Goal: Task Accomplishment & Management: Use online tool/utility

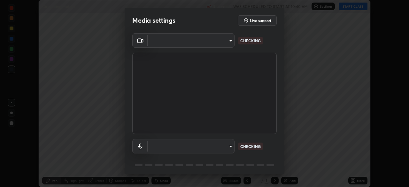
scroll to position [187, 409]
type input "f998bc4046c61b158ae604da705546672abda0c1808058386527230685057052"
type input "communications"
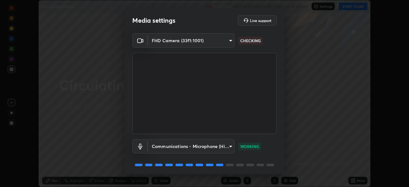
scroll to position [23, 0]
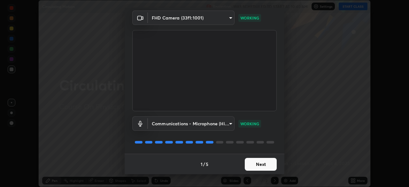
click at [261, 162] on button "Next" at bounding box center [261, 164] width 32 height 13
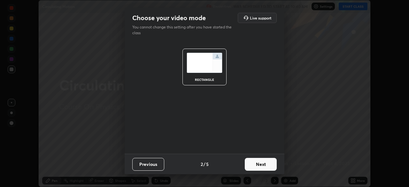
scroll to position [0, 0]
click at [266, 164] on button "Next" at bounding box center [261, 164] width 32 height 13
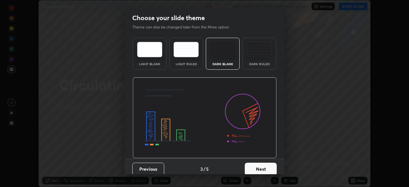
click at [269, 164] on button "Next" at bounding box center [261, 169] width 32 height 13
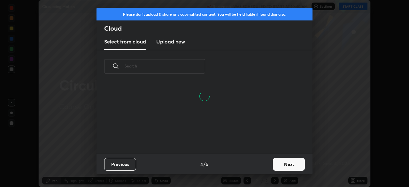
click at [283, 164] on button "Next" at bounding box center [289, 164] width 32 height 13
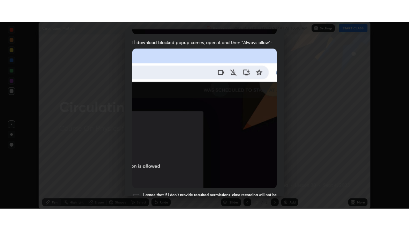
scroll to position [153, 0]
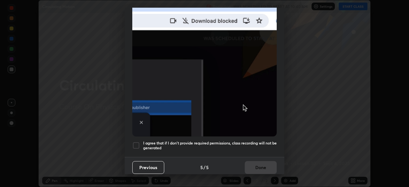
click at [135, 142] on div at bounding box center [136, 145] width 8 height 8
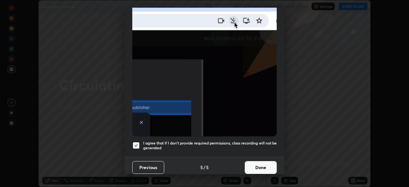
click at [265, 165] on button "Done" at bounding box center [261, 167] width 32 height 13
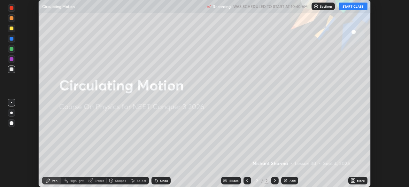
click at [353, 8] on button "START CLASS" at bounding box center [353, 7] width 29 height 8
click at [360, 181] on div "More" at bounding box center [361, 180] width 8 height 3
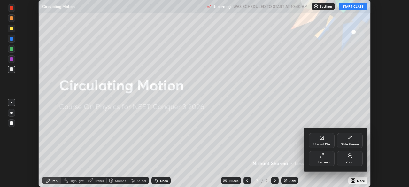
click at [324, 159] on div "Full screen" at bounding box center [322, 158] width 26 height 15
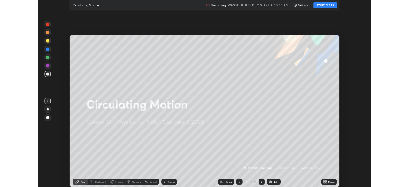
scroll to position [230, 409]
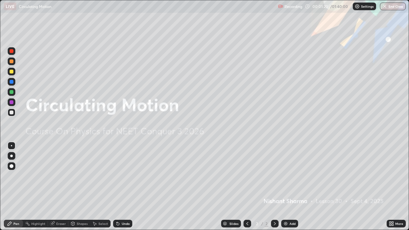
click at [291, 187] on div "Add" at bounding box center [292, 223] width 6 height 3
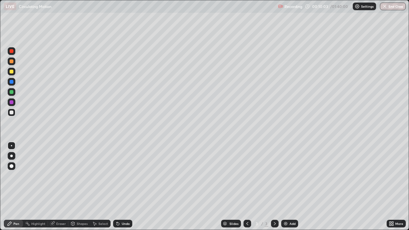
click at [288, 187] on div "Add" at bounding box center [289, 224] width 17 height 8
click at [120, 187] on div "Undo" at bounding box center [122, 224] width 19 height 8
click at [293, 187] on div "Add" at bounding box center [292, 223] width 6 height 3
click at [11, 70] on div at bounding box center [12, 72] width 4 height 4
click at [58, 187] on div "Eraser" at bounding box center [61, 223] width 10 height 3
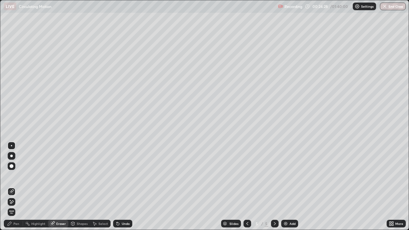
click at [14, 187] on div "Pen" at bounding box center [16, 223] width 6 height 3
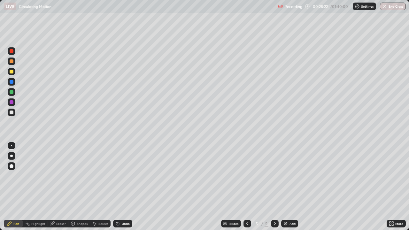
click at [287, 187] on img at bounding box center [285, 223] width 5 height 5
click at [125, 187] on div "Undo" at bounding box center [126, 223] width 8 height 3
click at [10, 111] on div at bounding box center [12, 113] width 4 height 4
click at [4, 187] on div "Pen" at bounding box center [13, 224] width 19 height 8
click at [0, 187] on div "Pen Highlight Eraser Shapes Select Undo Slides 6 / 6 Add More" at bounding box center [204, 223] width 409 height 13
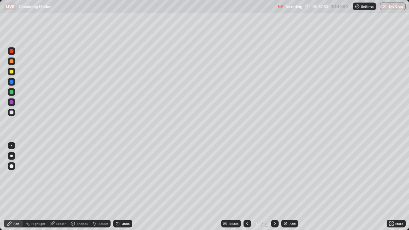
click at [289, 187] on div "Add" at bounding box center [292, 223] width 6 height 3
click at [247, 187] on icon at bounding box center [247, 223] width 5 height 5
click at [275, 187] on icon at bounding box center [274, 223] width 5 height 5
click at [122, 187] on div "Undo" at bounding box center [126, 223] width 8 height 3
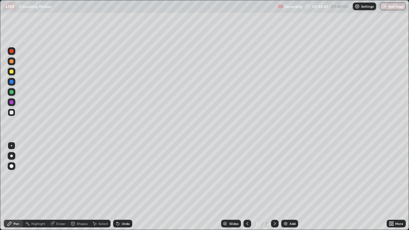
click at [121, 187] on div "Undo" at bounding box center [122, 224] width 19 height 8
click at [123, 187] on div "Undo" at bounding box center [122, 224] width 19 height 8
click at [290, 187] on div "Add" at bounding box center [289, 224] width 17 height 8
click at [125, 187] on div "Undo" at bounding box center [126, 223] width 8 height 3
click at [292, 187] on div "Add" at bounding box center [289, 224] width 17 height 8
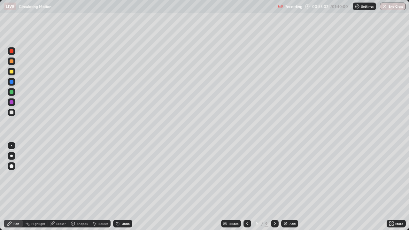
click at [127, 187] on div "Undo" at bounding box center [126, 223] width 8 height 3
click at [12, 72] on div at bounding box center [12, 72] width 4 height 4
click at [125, 187] on div "Undo" at bounding box center [126, 223] width 8 height 3
click at [290, 187] on div "Add" at bounding box center [292, 223] width 6 height 3
click at [124, 187] on div "Undo" at bounding box center [126, 223] width 8 height 3
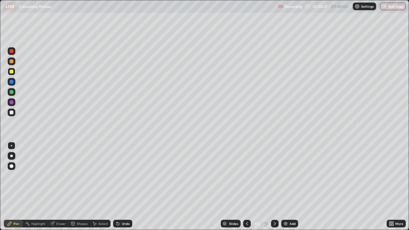
click at [11, 112] on div at bounding box center [12, 113] width 4 height 4
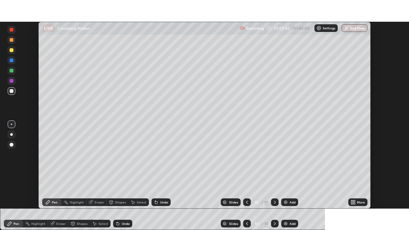
scroll to position [31752, 31530]
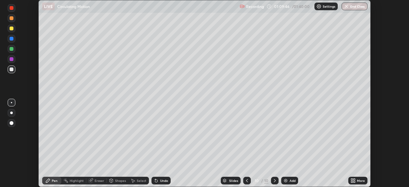
click at [357, 181] on div "More" at bounding box center [361, 180] width 8 height 3
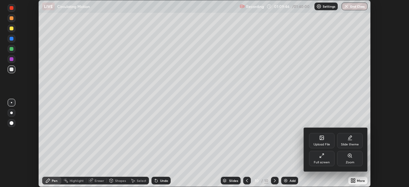
click at [323, 157] on icon at bounding box center [321, 155] width 5 height 5
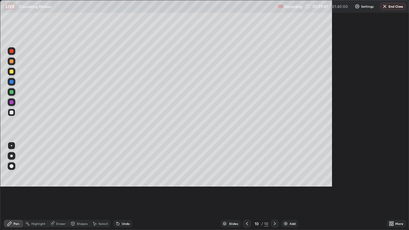
scroll to position [230, 409]
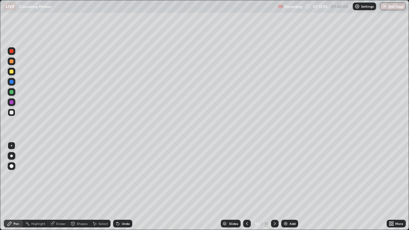
click at [13, 71] on div at bounding box center [12, 72] width 4 height 4
click at [288, 187] on div "Add" at bounding box center [289, 224] width 17 height 8
click at [126, 187] on div "Undo" at bounding box center [126, 223] width 8 height 3
click at [11, 51] on div at bounding box center [12, 51] width 4 height 4
click at [10, 113] on div at bounding box center [12, 113] width 4 height 4
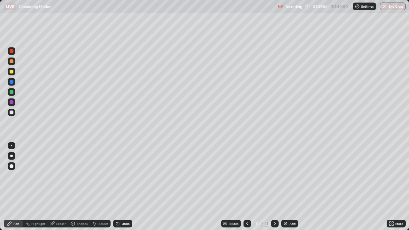
click at [60, 187] on div "Eraser" at bounding box center [58, 224] width 20 height 8
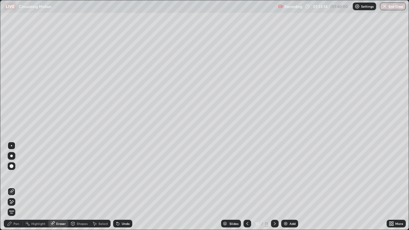
click at [20, 187] on div "Pen" at bounding box center [13, 224] width 19 height 8
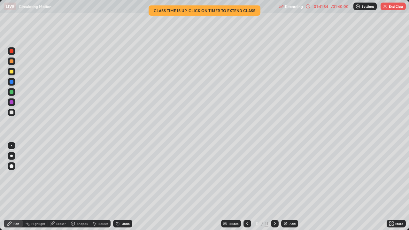
click at [393, 8] on button "End Class" at bounding box center [392, 7] width 25 height 8
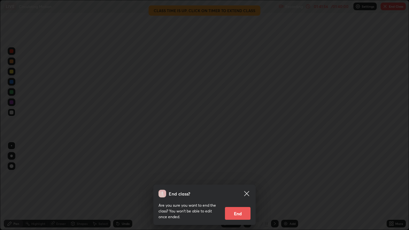
click at [236, 187] on button "End" at bounding box center [238, 213] width 26 height 13
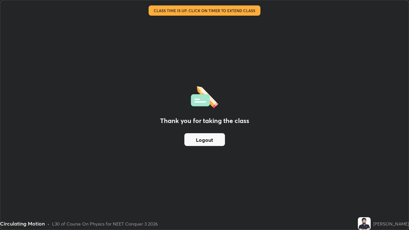
click at [210, 139] on button "Logout" at bounding box center [204, 139] width 41 height 13
click at [209, 140] on button "Logout" at bounding box center [204, 139] width 41 height 13
